Goal: Task Accomplishment & Management: Complete application form

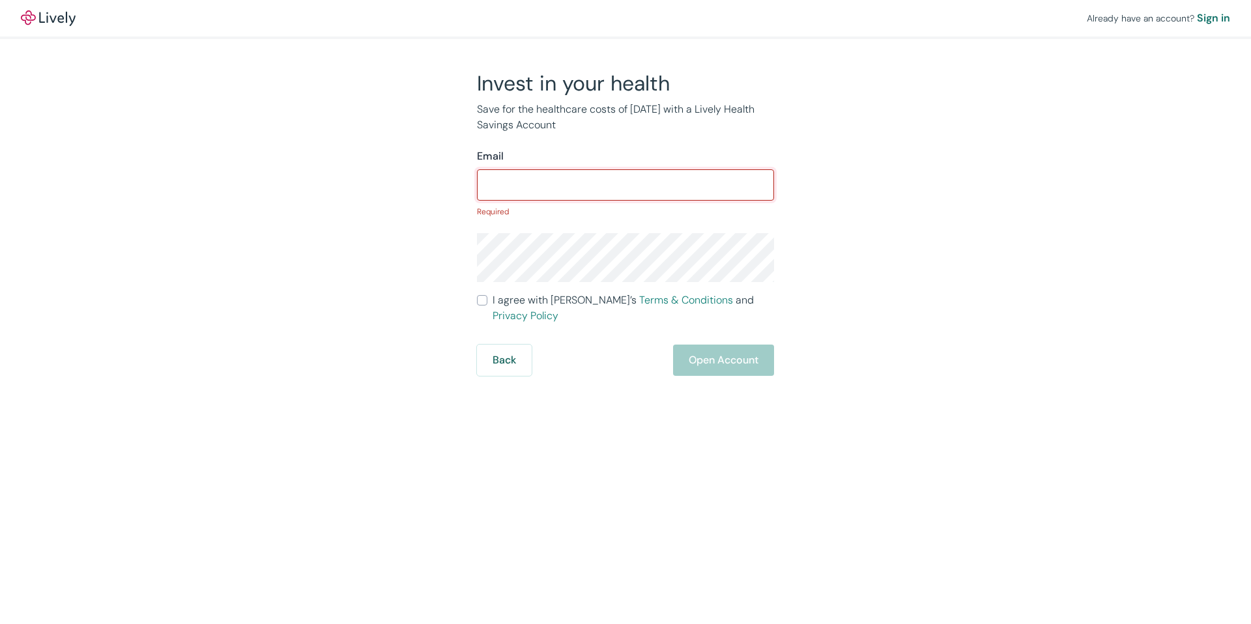
click at [524, 182] on input "Email" at bounding box center [625, 185] width 297 height 26
click at [540, 177] on input "Email" at bounding box center [625, 185] width 297 height 26
click at [383, 136] on div "Invest in your health Save for the healthcare costs of [DATE] with a Lively Hea…" at bounding box center [617, 223] width 625 height 306
click at [524, 181] on input "Email" at bounding box center [625, 185] width 297 height 26
type input "[EMAIL_ADDRESS][DOMAIN_NAME]"
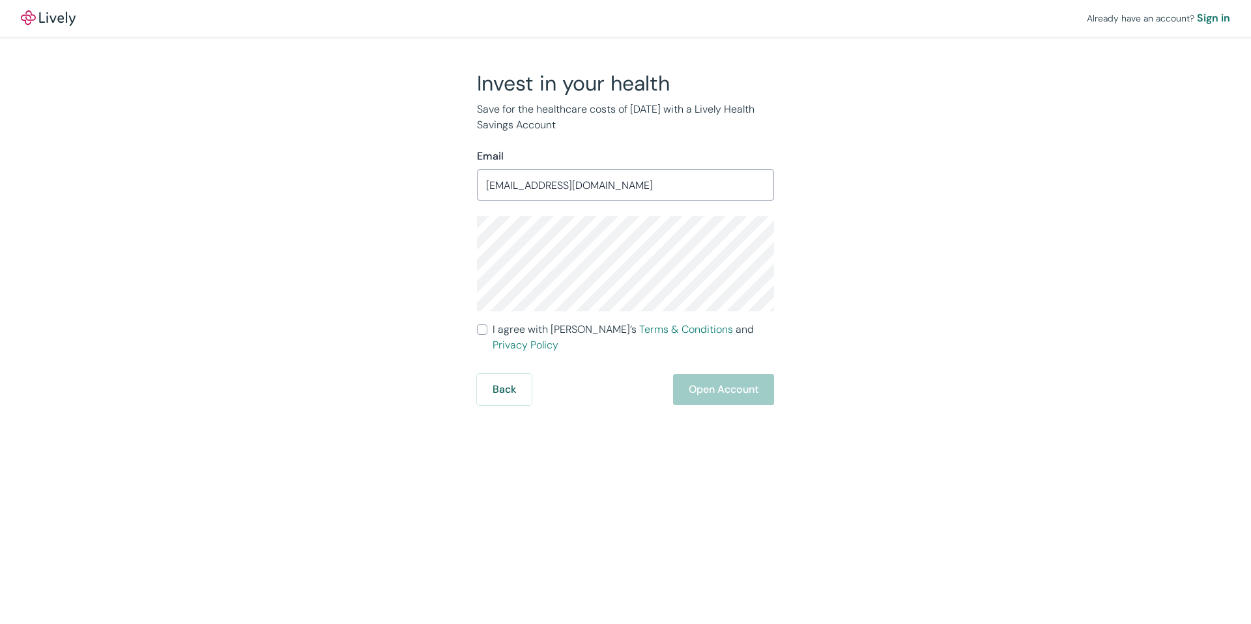
click at [487, 334] on label "I agree with Lively’s Terms & Conditions and Privacy Policy" at bounding box center [625, 337] width 297 height 31
click at [487, 334] on input "I agree with Lively’s Terms & Conditions and Privacy Policy" at bounding box center [482, 329] width 10 height 10
checkbox input "true"
click at [709, 374] on button "Open Account" at bounding box center [723, 389] width 101 height 31
